Goal: Transaction & Acquisition: Book appointment/travel/reservation

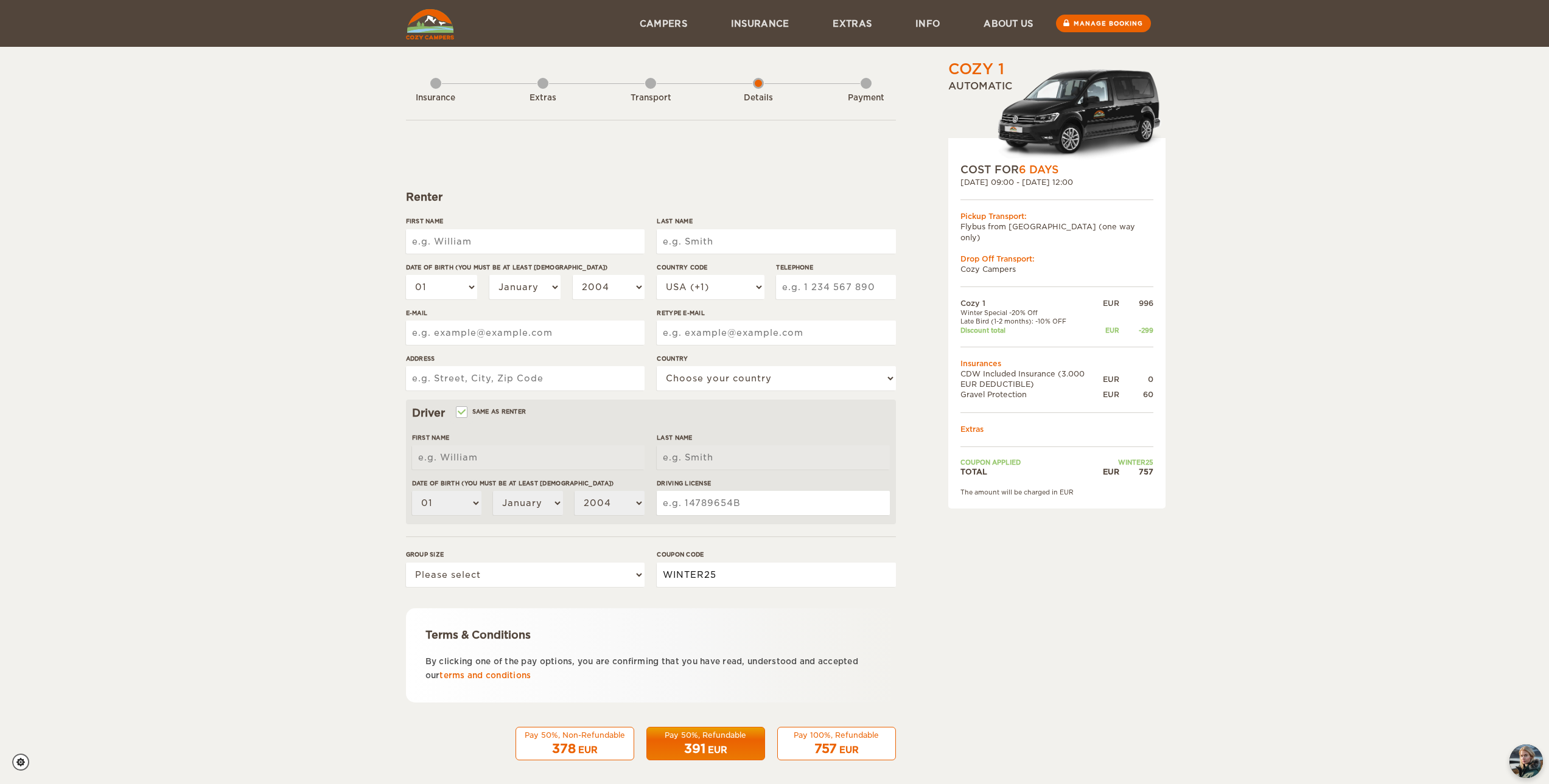
click at [743, 579] on input "WINTER25" at bounding box center [776, 574] width 239 height 24
click at [961, 569] on div "Cozy 1 Expand Collapse Total 757 EUR Automatic COST FOR 6 Days [DATE] 09:00 - […" at bounding box center [1025, 418] width 236 height 719
drag, startPoint x: 963, startPoint y: 259, endPoint x: 1011, endPoint y: 260, distance: 48.0
click at [1011, 264] on td "Cozy Campers" at bounding box center [1057, 269] width 193 height 11
click at [994, 264] on td "Cozy Campers" at bounding box center [1057, 269] width 193 height 11
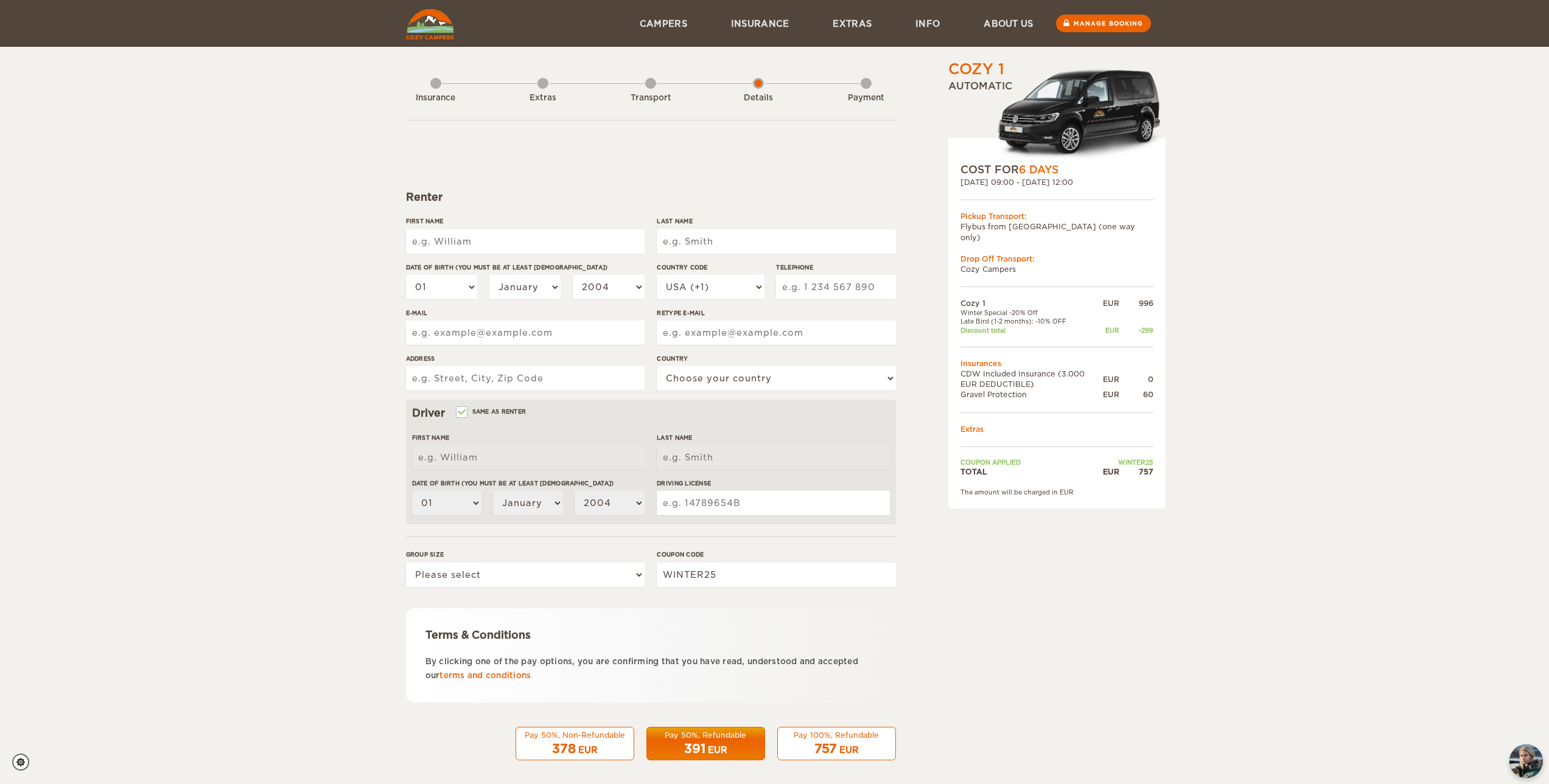
click at [651, 86] on div "Transport" at bounding box center [650, 96] width 11 height 49
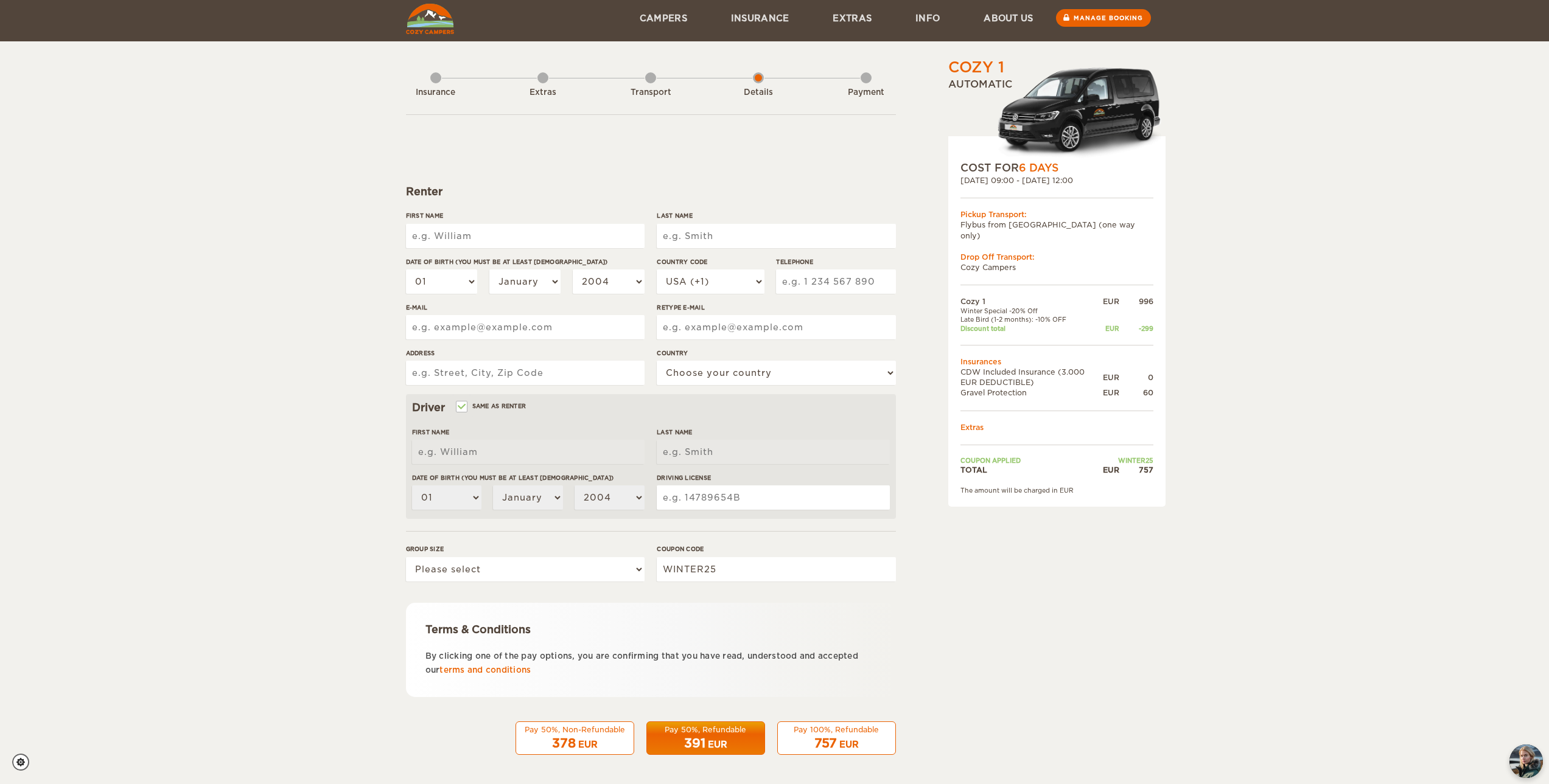
scroll to position [7, 0]
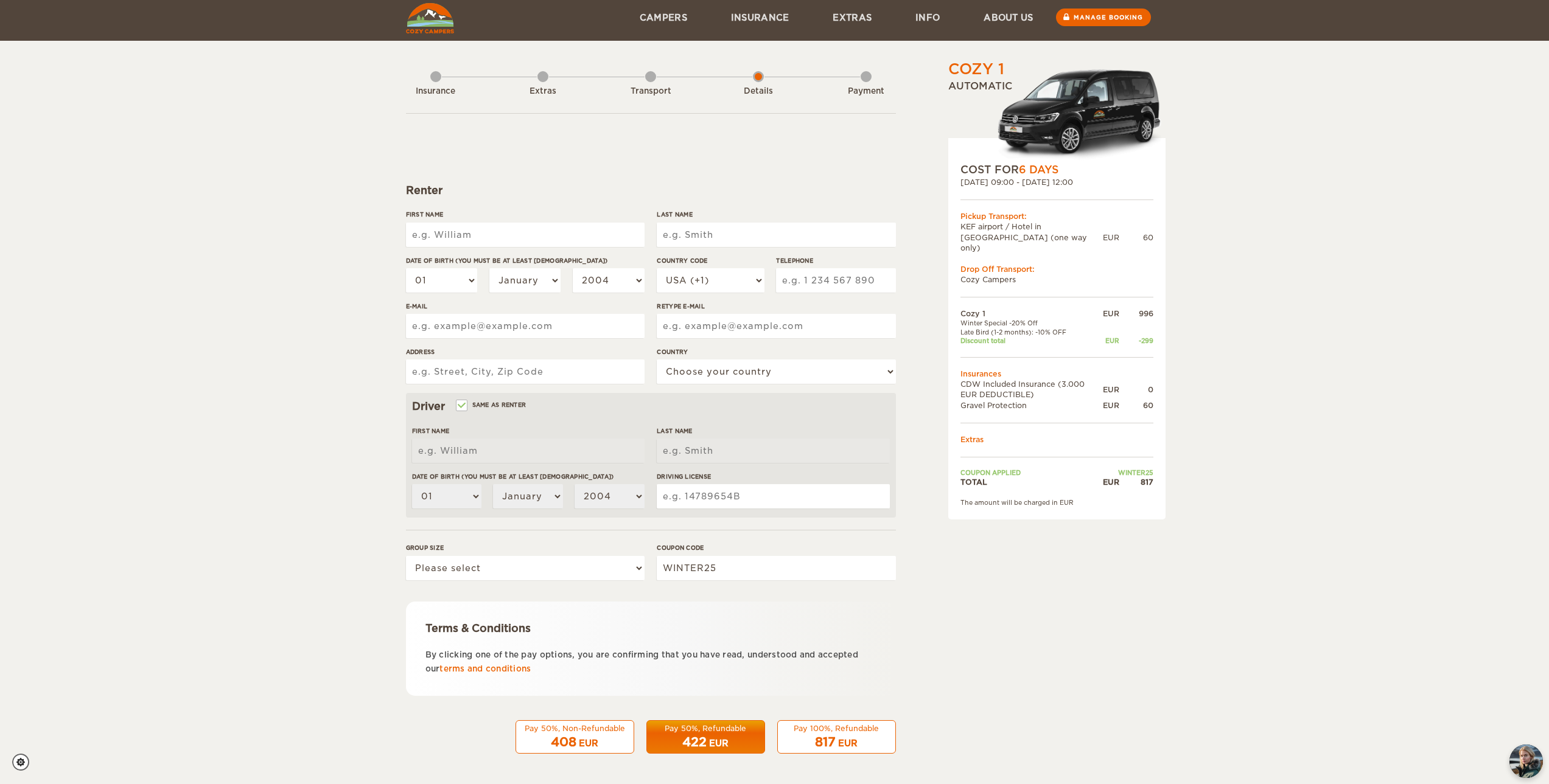
drag, startPoint x: 971, startPoint y: 266, endPoint x: 1020, endPoint y: 270, distance: 49.2
click at [1020, 274] on td "Cozy Campers" at bounding box center [1057, 280] width 193 height 11
click at [987, 274] on td "Cozy Campers" at bounding box center [1057, 280] width 193 height 11
drag, startPoint x: 830, startPoint y: 169, endPoint x: 835, endPoint y: 164, distance: 7.1
